Goal: Use online tool/utility: Utilize a website feature to perform a specific function

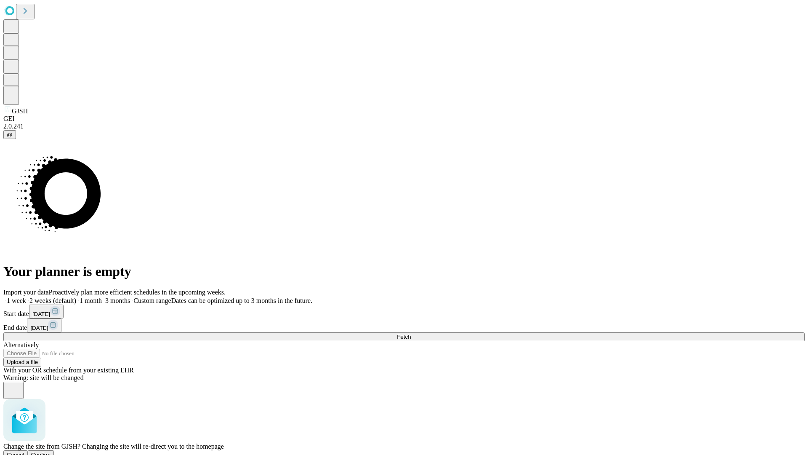
click at [51, 451] on span "Confirm" at bounding box center [41, 454] width 20 height 6
click at [76, 297] on label "2 weeks (default)" at bounding box center [51, 300] width 50 height 7
click at [411, 333] on span "Fetch" at bounding box center [404, 336] width 14 height 6
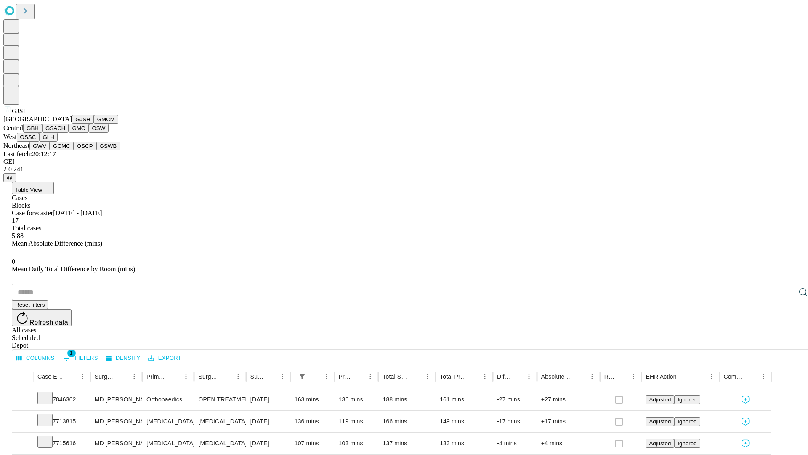
click at [94, 124] on button "GMCM" at bounding box center [106, 119] width 24 height 9
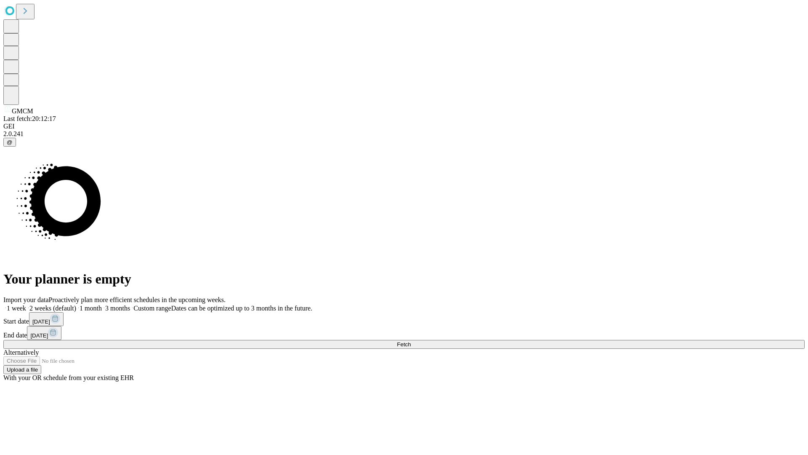
click at [76, 304] on label "2 weeks (default)" at bounding box center [51, 307] width 50 height 7
click at [411, 341] on span "Fetch" at bounding box center [404, 344] width 14 height 6
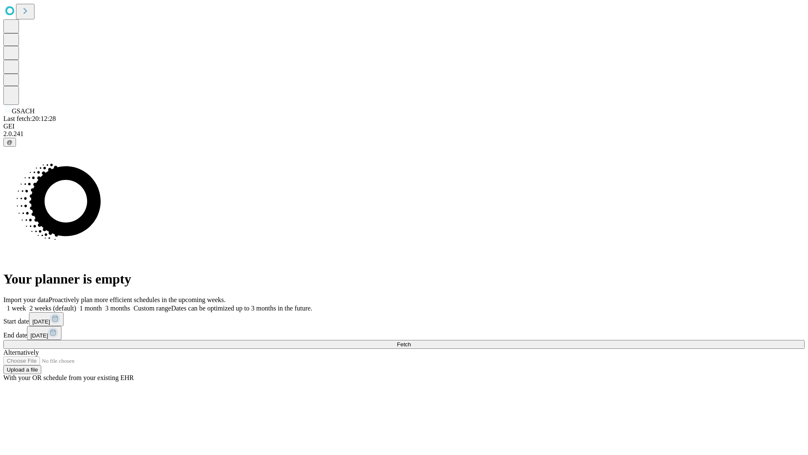
click at [76, 304] on label "2 weeks (default)" at bounding box center [51, 307] width 50 height 7
click at [411, 341] on span "Fetch" at bounding box center [404, 344] width 14 height 6
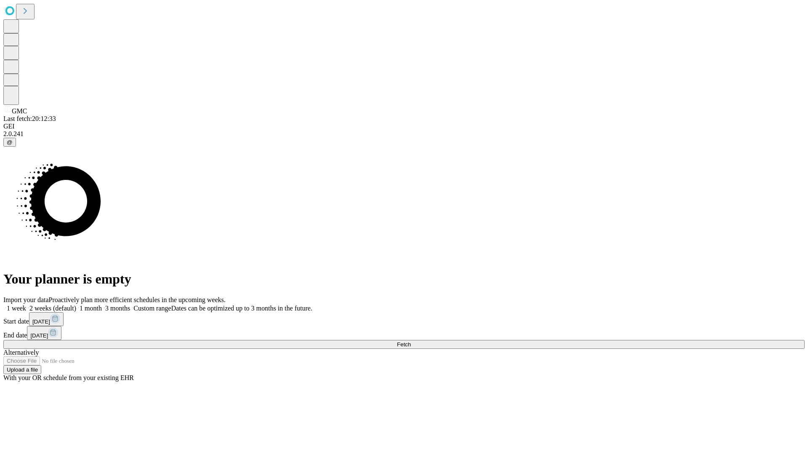
click at [76, 304] on label "2 weeks (default)" at bounding box center [51, 307] width 50 height 7
click at [411, 341] on span "Fetch" at bounding box center [404, 344] width 14 height 6
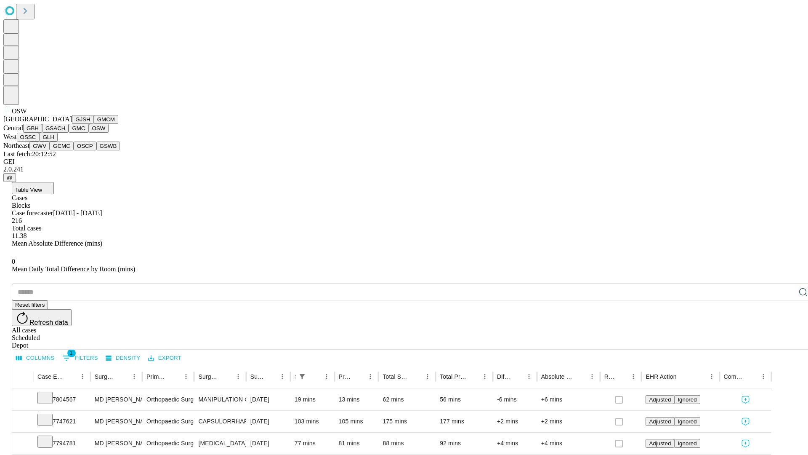
click at [40, 141] on button "OSSC" at bounding box center [28, 137] width 23 height 9
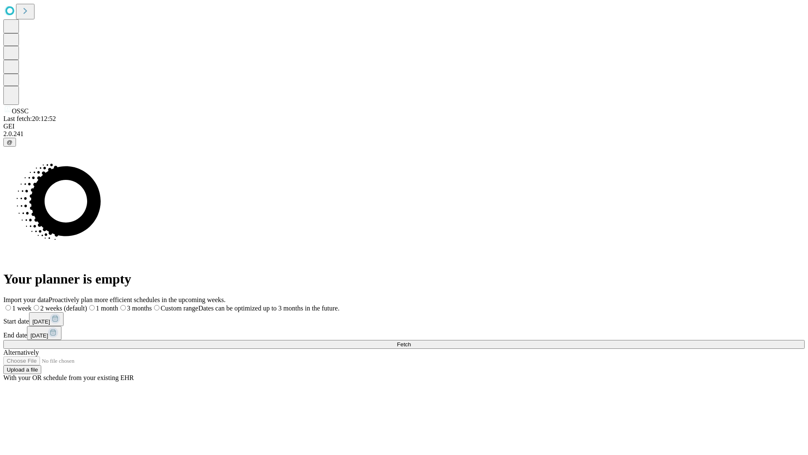
click at [87, 304] on label "2 weeks (default)" at bounding box center [60, 307] width 56 height 7
click at [411, 341] on span "Fetch" at bounding box center [404, 344] width 14 height 6
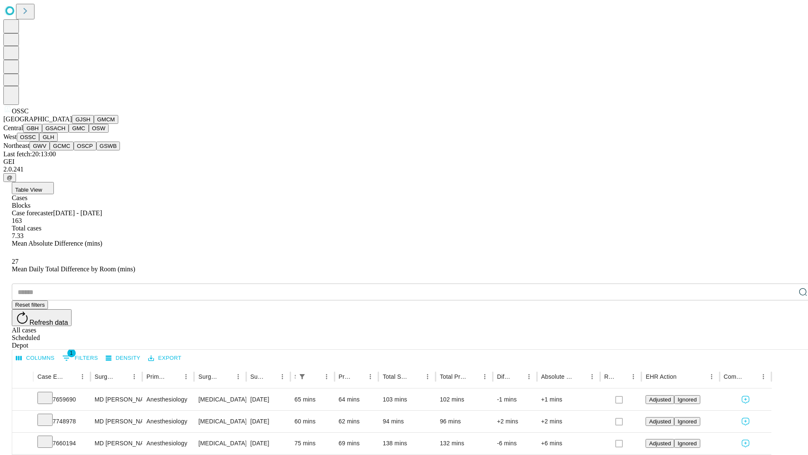
click at [57, 141] on button "GLH" at bounding box center [48, 137] width 18 height 9
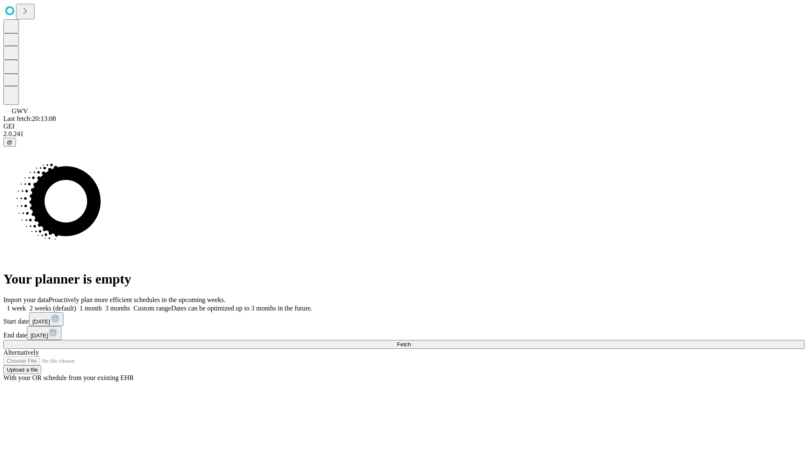
click at [76, 304] on label "2 weeks (default)" at bounding box center [51, 307] width 50 height 7
click at [411, 341] on span "Fetch" at bounding box center [404, 344] width 14 height 6
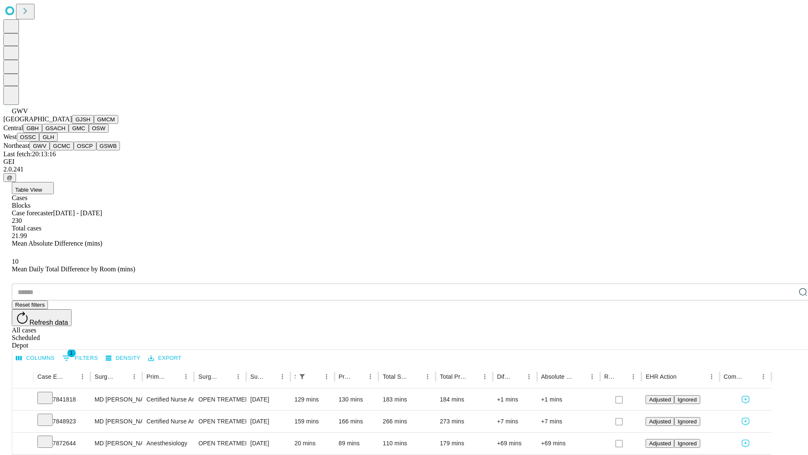
click at [65, 150] on button "GCMC" at bounding box center [62, 145] width 24 height 9
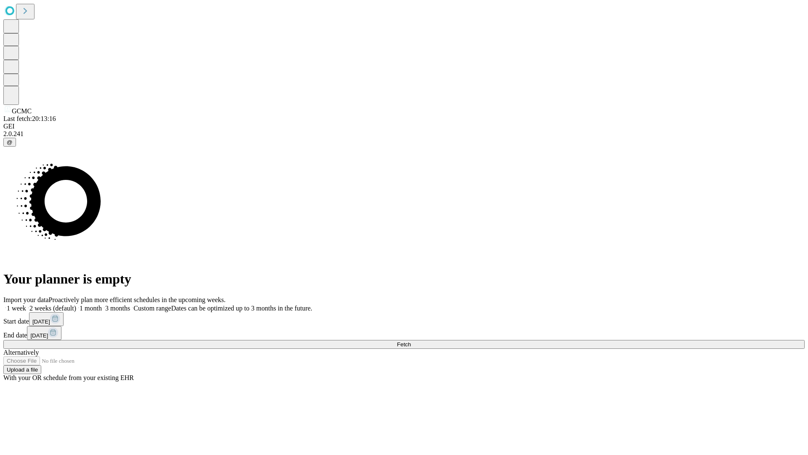
click at [411, 341] on span "Fetch" at bounding box center [404, 344] width 14 height 6
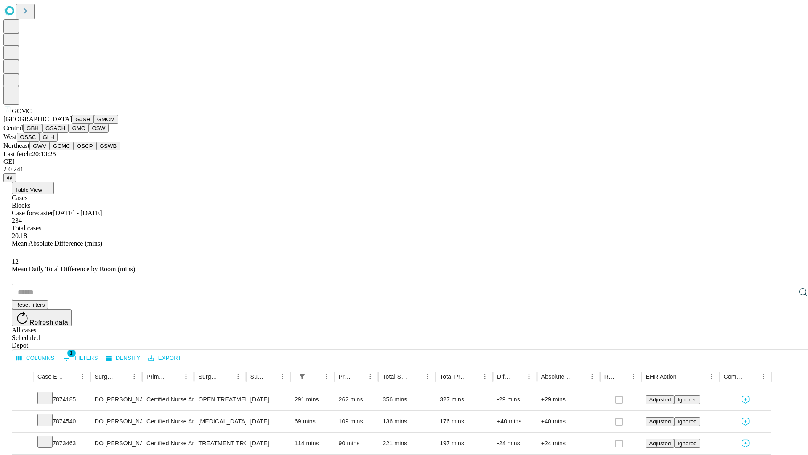
click at [74, 150] on button "OSCP" at bounding box center [85, 145] width 23 height 9
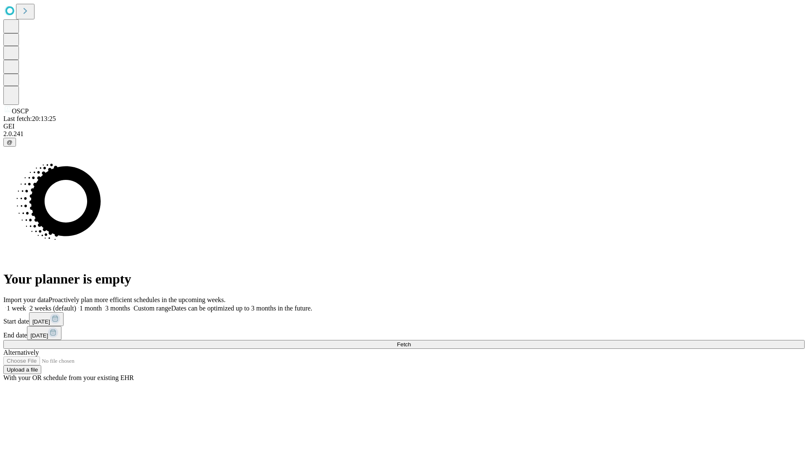
click at [76, 304] on label "2 weeks (default)" at bounding box center [51, 307] width 50 height 7
click at [411, 341] on span "Fetch" at bounding box center [404, 344] width 14 height 6
